Goal: Task Accomplishment & Management: Complete application form

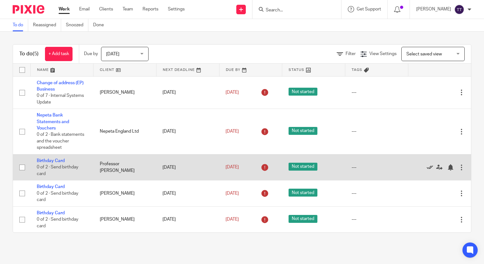
click at [427, 169] on icon at bounding box center [430, 168] width 6 height 6
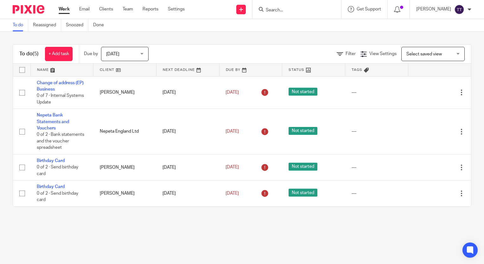
click at [281, 9] on input "Search" at bounding box center [293, 11] width 57 height 6
type input "bego"
click at [288, 32] on link at bounding box center [303, 35] width 79 height 10
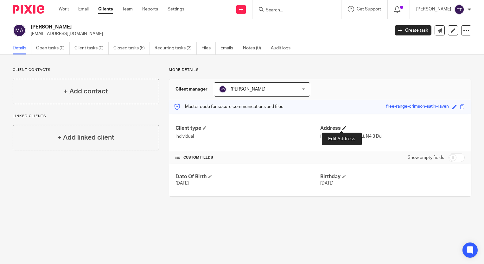
click at [343, 127] on span at bounding box center [345, 128] width 4 height 4
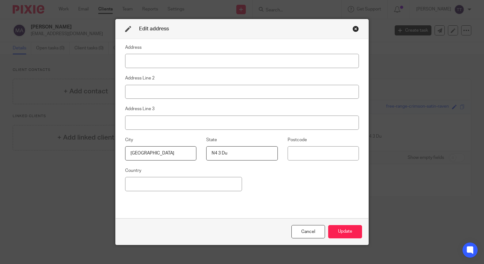
click at [223, 150] on input "N4 3 Du" at bounding box center [241, 153] width 71 height 14
type input "N8 9SA"
click at [344, 236] on button "Update" at bounding box center [345, 232] width 34 height 14
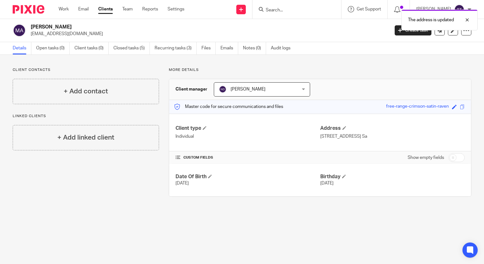
click at [280, 14] on div "The address is updated" at bounding box center [360, 18] width 236 height 24
click at [270, 8] on div "The address is updated" at bounding box center [360, 18] width 236 height 24
click at [275, 10] on div "The address is updated" at bounding box center [360, 18] width 236 height 24
click at [272, 8] on div "The address is updated" at bounding box center [360, 18] width 236 height 24
click at [274, 11] on input "Search" at bounding box center [293, 11] width 57 height 6
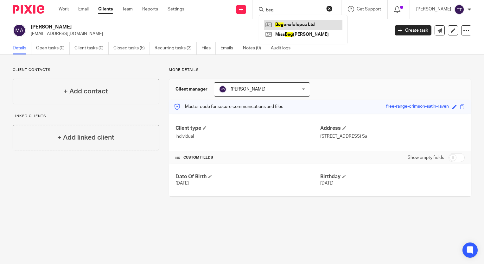
type input "beg"
click at [288, 25] on link at bounding box center [303, 25] width 79 height 10
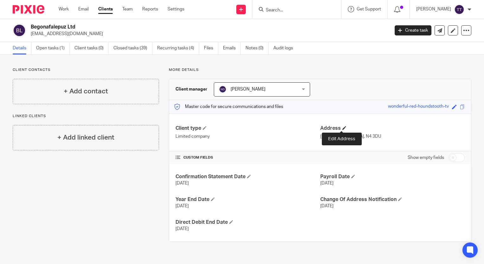
click at [343, 128] on span at bounding box center [345, 128] width 4 height 4
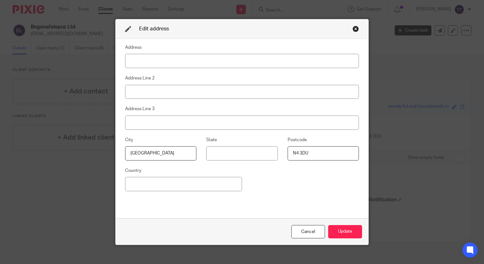
click at [316, 156] on input "N4 3DU" at bounding box center [323, 153] width 71 height 14
type input "N"
type input "N8 9SA"
click at [341, 230] on button "Update" at bounding box center [345, 232] width 34 height 14
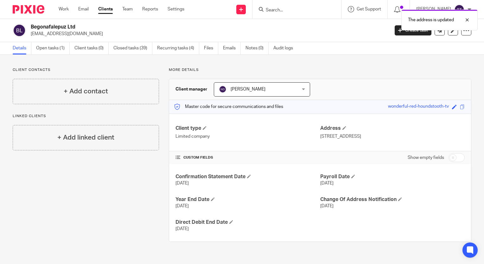
click at [68, 13] on div "Work Email Clients Team Reports Settings Work Email Clients Team Reports Settin…" at bounding box center [123, 9] width 142 height 19
click at [66, 11] on link "Work" at bounding box center [64, 9] width 10 height 6
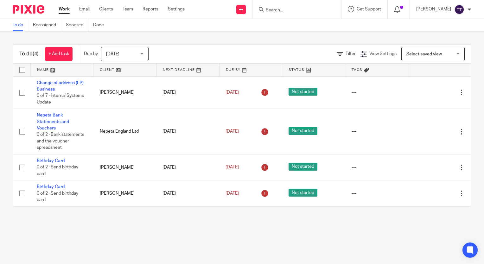
click at [287, 14] on div at bounding box center [297, 9] width 89 height 19
click at [281, 8] on input "Search" at bounding box center [293, 11] width 57 height 6
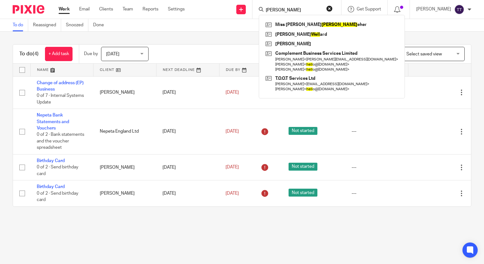
type input "[PERSON_NAME]"
drag, startPoint x: 248, startPoint y: 7, endPoint x: 243, endPoint y: 8, distance: 4.7
click at [243, 8] on div "Send new email Create task Add client" at bounding box center [241, 9] width 23 height 19
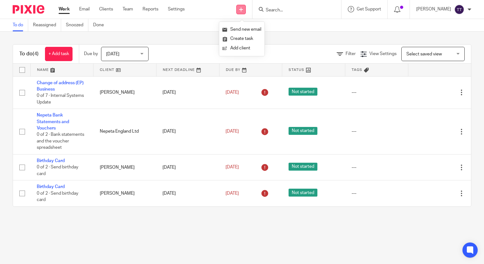
click at [243, 8] on icon at bounding box center [241, 10] width 4 height 4
click at [242, 45] on link "Add client" at bounding box center [242, 48] width 39 height 9
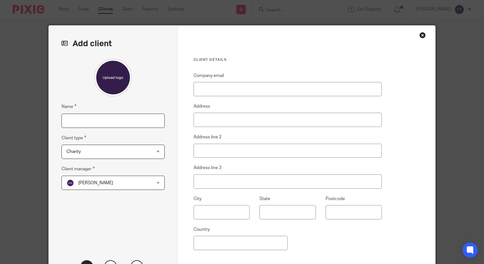
click at [97, 119] on input "Name" at bounding box center [112, 121] width 103 height 14
type input "[PERSON_NAME]"
click at [80, 145] on span "Charity" at bounding box center [106, 151] width 78 height 13
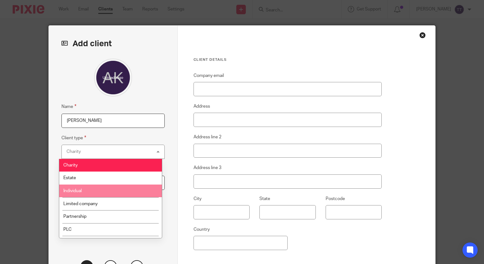
click at [78, 191] on span "Individual" at bounding box center [72, 191] width 18 height 4
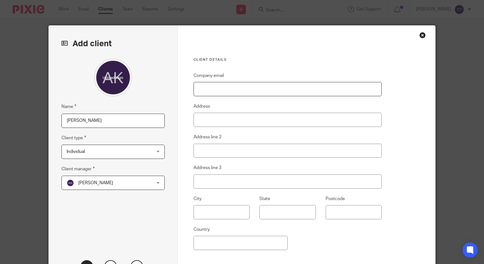
click at [210, 93] on input "Company email" at bounding box center [288, 89] width 189 height 14
click at [212, 92] on input "Company email" at bounding box center [288, 89] width 189 height 14
type input "[EMAIL_ADDRESS][DOMAIN_NAME]"
click at [347, 214] on input "Postcode" at bounding box center [354, 212] width 56 height 14
type input "TN6 3PJ"
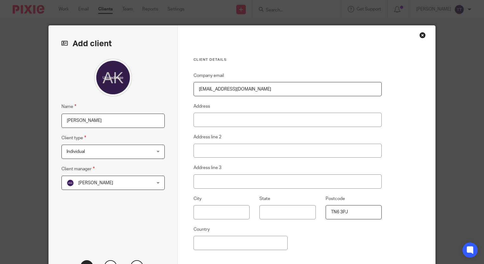
click at [213, 210] on input "text" at bounding box center [222, 212] width 56 height 14
click at [290, 240] on div "Company email [EMAIL_ADDRESS][DOMAIN_NAME] Address Address line 2 Address line …" at bounding box center [288, 172] width 189 height 201
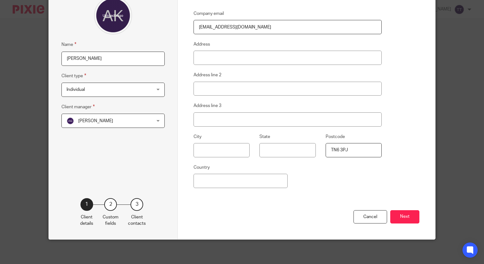
scroll to position [62, 0]
click at [409, 216] on button "Next" at bounding box center [405, 218] width 29 height 14
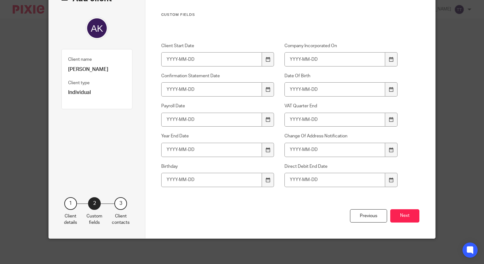
scroll to position [45, 0]
click at [216, 180] on input "Birthday" at bounding box center [211, 180] width 101 height 14
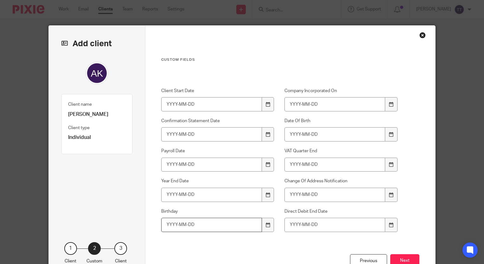
scroll to position [39, 0]
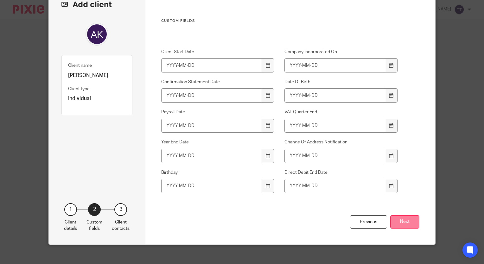
click at [398, 226] on button "Next" at bounding box center [405, 223] width 29 height 14
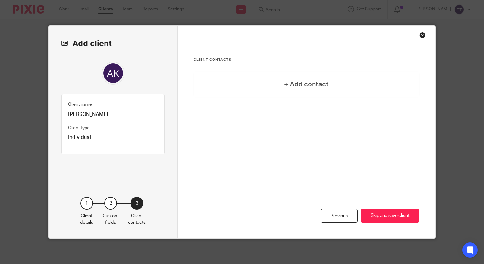
scroll to position [0, 0]
click at [397, 217] on button "Skip and save client" at bounding box center [390, 216] width 59 height 14
